Goal: Submit feedback/report problem

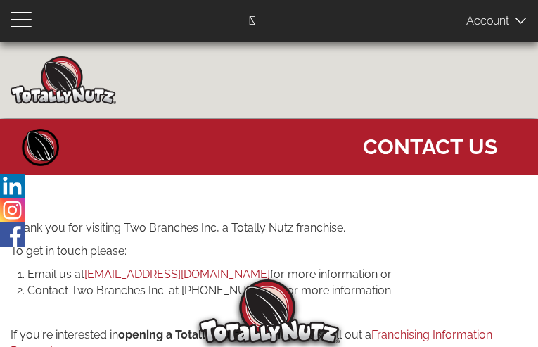
type input "yEnLwXaqu"
type input "saloyocare602@gmail.com"
type input "4532048684"
